Goal: Transaction & Acquisition: Book appointment/travel/reservation

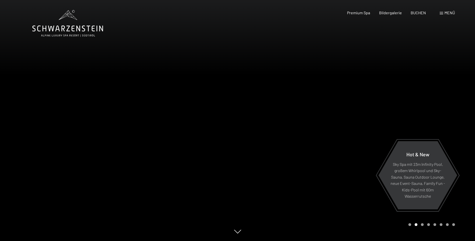
click at [443, 13] on span at bounding box center [442, 13] width 4 height 3
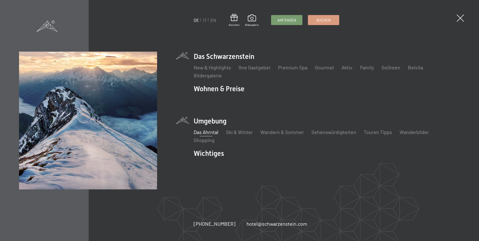
click at [206, 132] on link "Das Ahrntal" at bounding box center [205, 132] width 25 height 6
click at [265, 133] on link "Wandern & Sommer" at bounding box center [282, 132] width 44 height 6
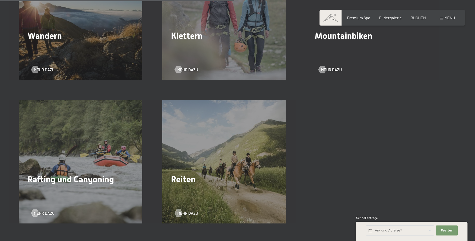
scroll to position [876, 0]
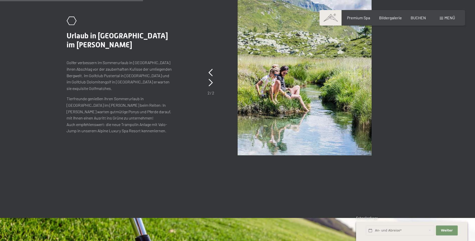
scroll to position [1101, 0]
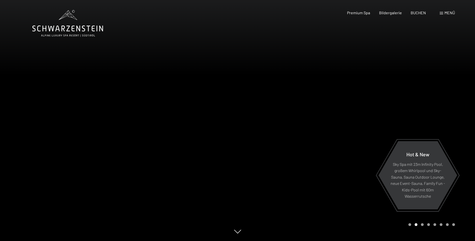
click at [442, 13] on span at bounding box center [442, 13] width 4 height 3
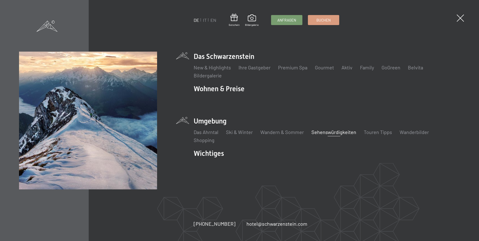
click at [312, 133] on link "Sehenswürdigkeiten" at bounding box center [333, 132] width 45 height 6
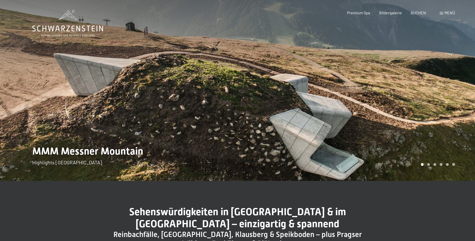
click at [424, 120] on div at bounding box center [357, 90] width 238 height 181
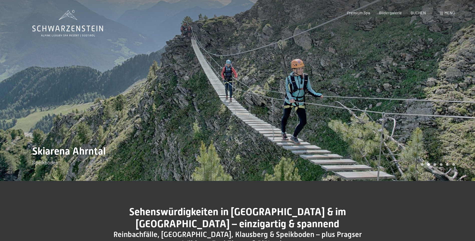
click at [436, 117] on div at bounding box center [357, 90] width 238 height 181
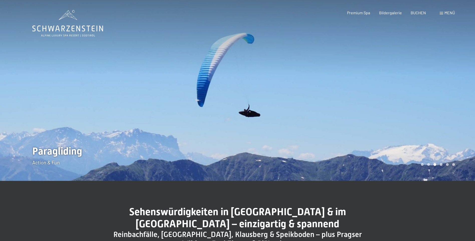
click at [436, 117] on div at bounding box center [357, 90] width 238 height 181
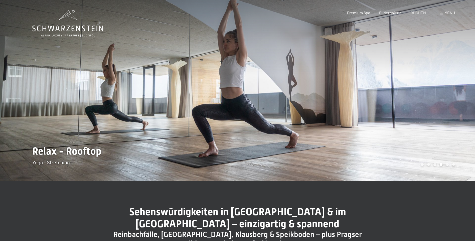
click at [436, 117] on div at bounding box center [357, 90] width 238 height 181
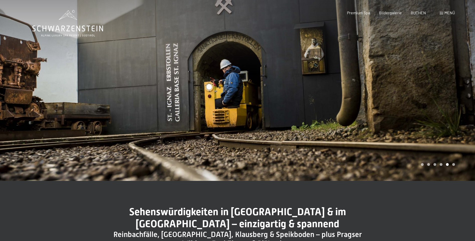
click at [436, 117] on div at bounding box center [357, 90] width 238 height 181
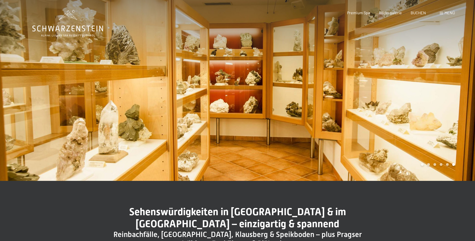
click at [436, 117] on div at bounding box center [357, 90] width 238 height 181
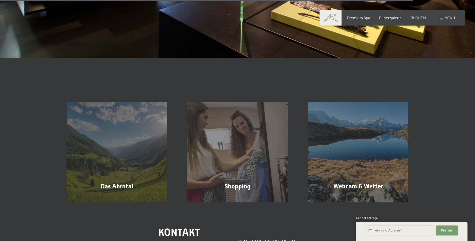
scroll to position [1352, 0]
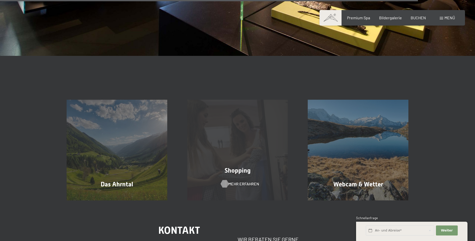
click at [222, 180] on div at bounding box center [224, 184] width 4 height 8
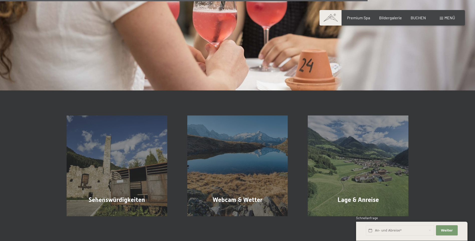
scroll to position [901, 0]
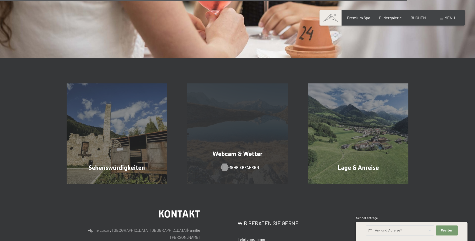
click at [224, 163] on div at bounding box center [224, 167] width 4 height 8
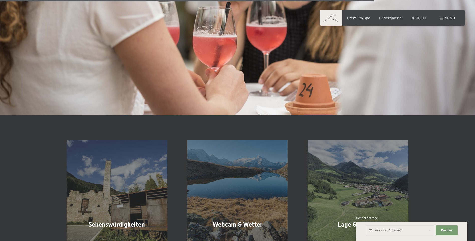
scroll to position [801, 0]
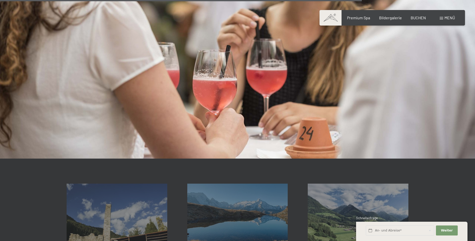
click at [442, 18] on span at bounding box center [442, 18] width 4 height 3
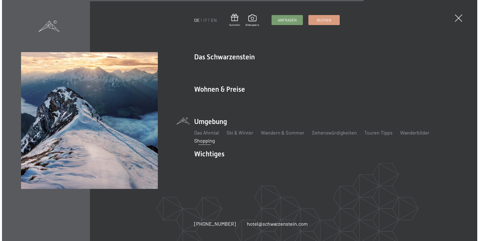
scroll to position [803, 0]
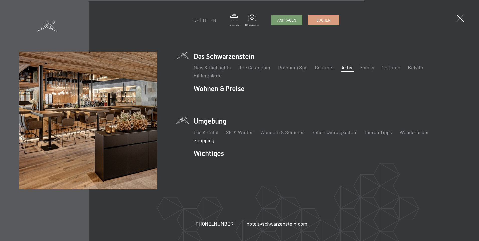
click at [343, 67] on link "Aktiv" at bounding box center [346, 67] width 11 height 6
click at [250, 19] on span at bounding box center [252, 18] width 14 height 9
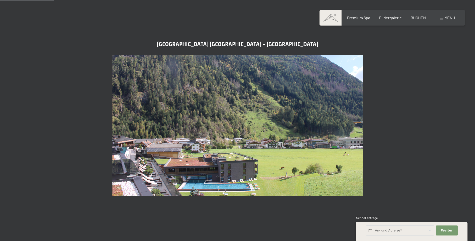
scroll to position [225, 0]
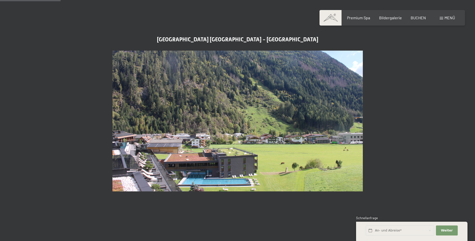
click at [220, 162] on img at bounding box center [237, 121] width 250 height 141
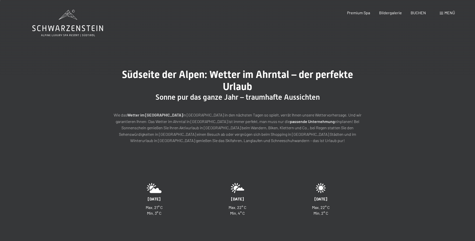
scroll to position [0, 0]
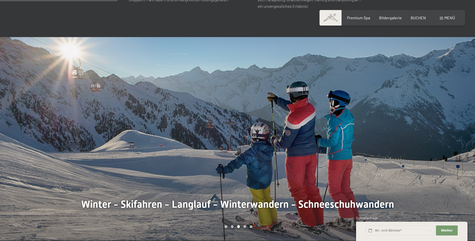
scroll to position [375, 0]
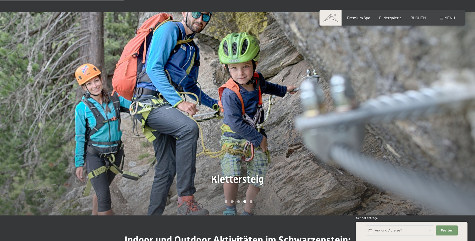
click at [431, 127] on div at bounding box center [357, 113] width 238 height 203
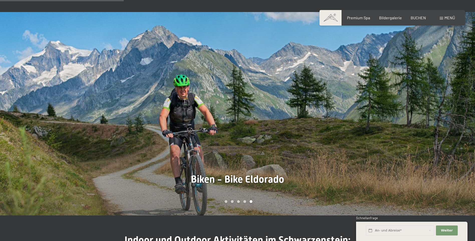
click at [431, 127] on div at bounding box center [357, 113] width 238 height 203
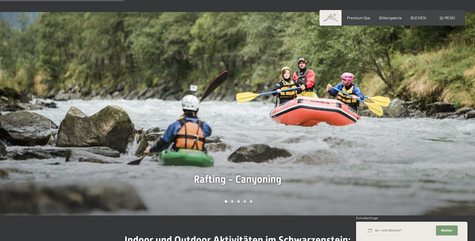
click at [431, 127] on div at bounding box center [357, 113] width 238 height 203
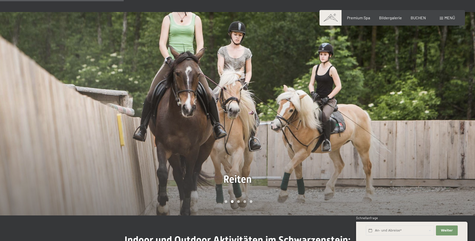
click at [431, 127] on div at bounding box center [357, 113] width 238 height 203
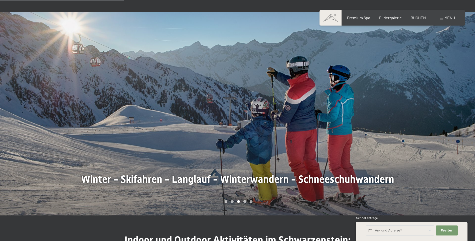
click at [431, 127] on div at bounding box center [357, 113] width 238 height 203
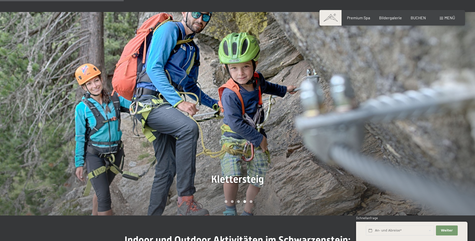
click at [431, 127] on div at bounding box center [357, 113] width 238 height 203
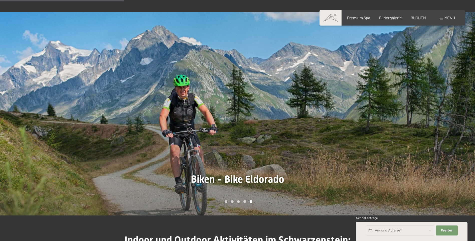
click at [431, 127] on div at bounding box center [357, 113] width 238 height 203
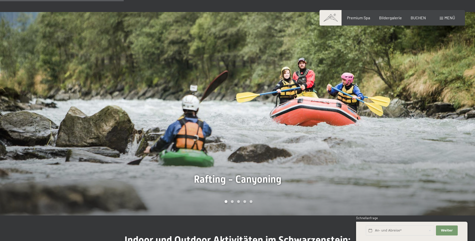
click at [294, 143] on div at bounding box center [357, 113] width 238 height 203
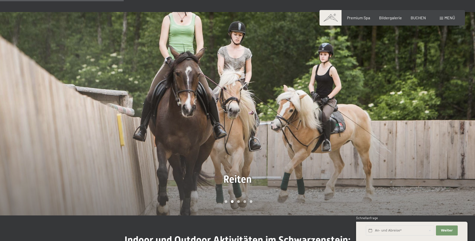
click at [290, 140] on div at bounding box center [357, 113] width 238 height 203
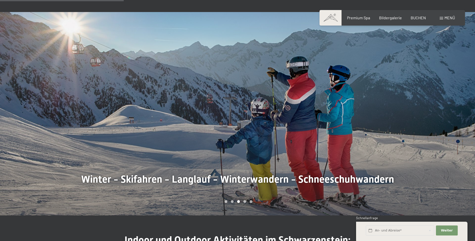
drag, startPoint x: 283, startPoint y: 138, endPoint x: 312, endPoint y: 138, distance: 28.8
click at [284, 138] on div at bounding box center [357, 113] width 238 height 203
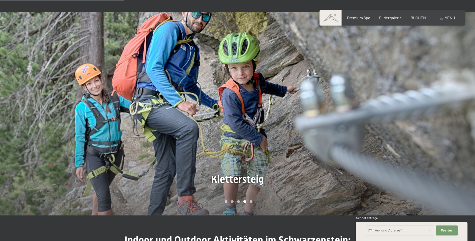
click at [364, 136] on div at bounding box center [357, 113] width 238 height 203
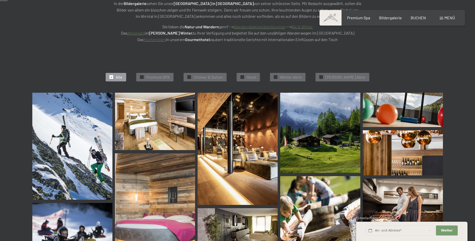
scroll to position [100, 0]
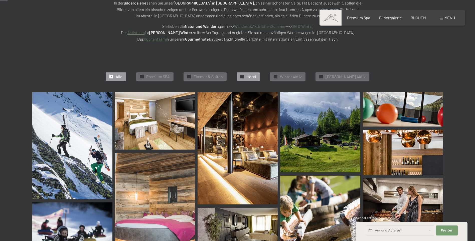
click at [253, 76] on div "✓ Hotel" at bounding box center [248, 76] width 23 height 9
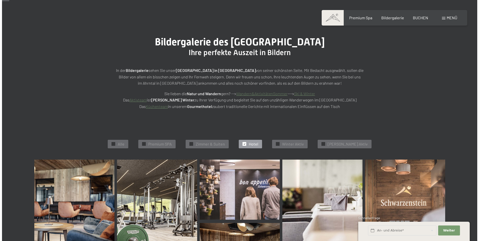
scroll to position [0, 0]
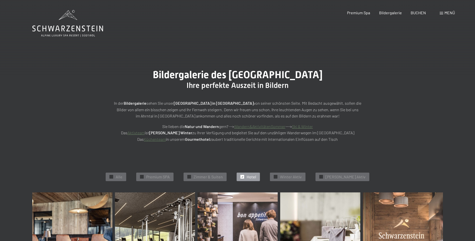
click at [442, 13] on span at bounding box center [442, 13] width 4 height 3
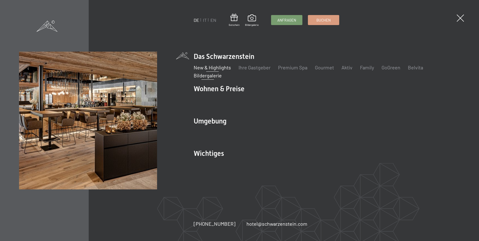
click at [209, 67] on link "New & Highlights" at bounding box center [211, 67] width 37 height 6
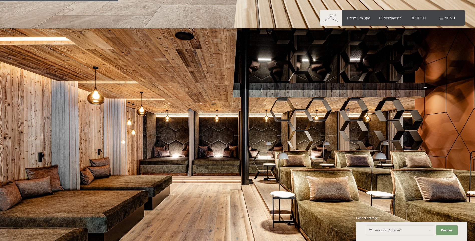
scroll to position [551, 0]
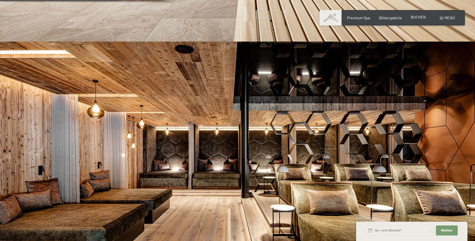
click at [418, 16] on span "BUCHEN" at bounding box center [418, 17] width 15 height 5
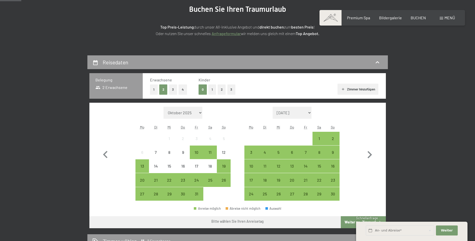
scroll to position [75, 0]
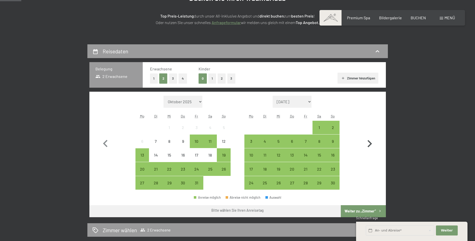
click at [370, 145] on icon "button" at bounding box center [369, 143] width 5 height 7
select select "[DATE]"
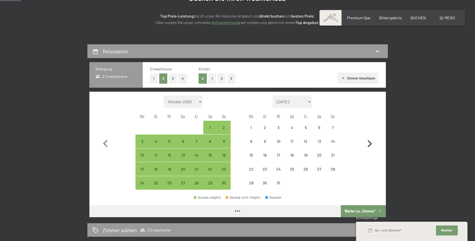
click at [370, 145] on icon "button" at bounding box center [369, 143] width 5 height 7
select select "[DATE]"
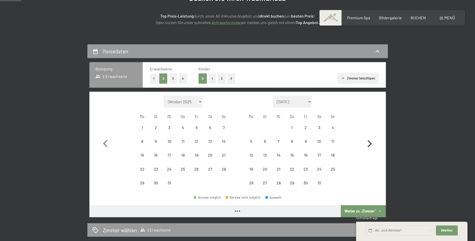
click at [370, 145] on icon "button" at bounding box center [369, 143] width 5 height 7
select select "[DATE]"
click at [370, 145] on icon "button" at bounding box center [369, 143] width 5 height 7
select select "[DATE]"
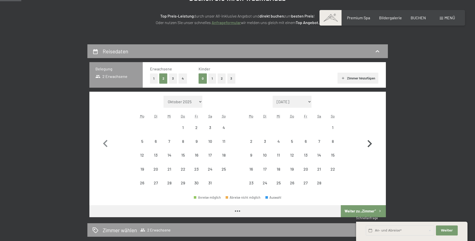
select select "[DATE]"
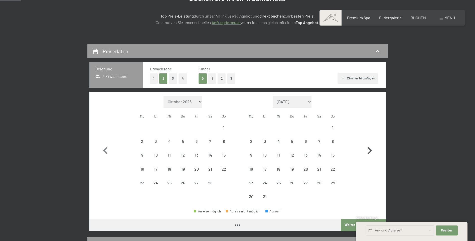
select select "[DATE]"
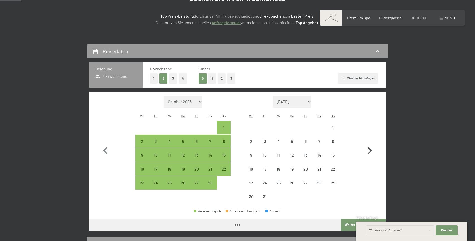
click at [370, 145] on icon "button" at bounding box center [369, 150] width 15 height 15
select select "[DATE]"
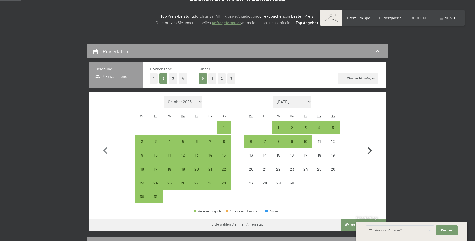
click at [370, 151] on icon "button" at bounding box center [369, 150] width 15 height 15
select select "[DATE]"
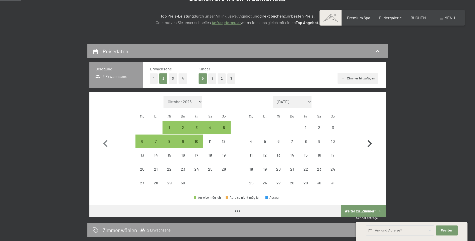
select select "[DATE]"
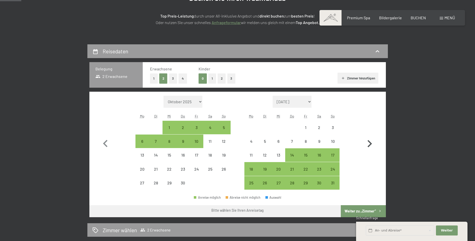
click at [370, 151] on icon "button" at bounding box center [369, 143] width 15 height 15
select select "[DATE]"
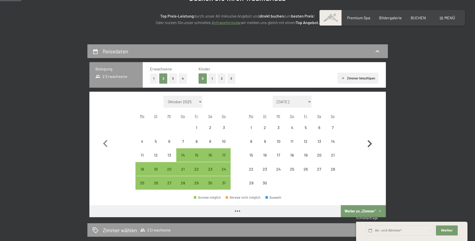
select select "[DATE]"
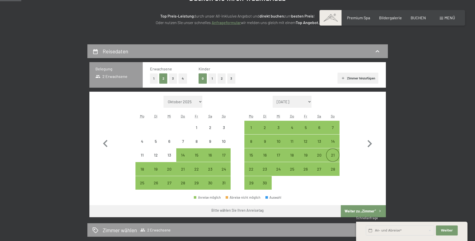
click at [333, 155] on div "21" at bounding box center [332, 159] width 13 height 13
select select "[DATE]"
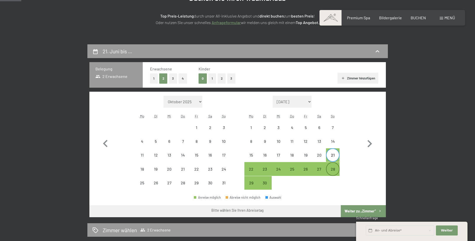
click at [334, 169] on div "28" at bounding box center [332, 173] width 13 height 13
select select "[DATE]"
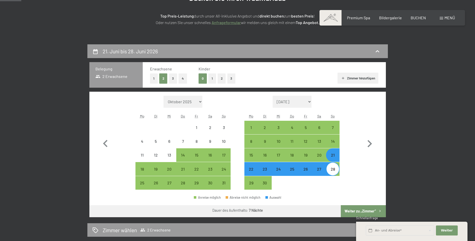
click at [368, 210] on button "Weiter zu „Zimmer“" at bounding box center [363, 211] width 45 height 12
select select "[DATE]"
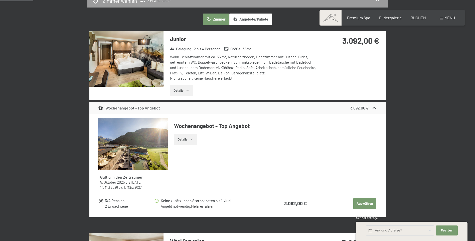
scroll to position [144, 0]
